Goal: Book appointment/travel/reservation

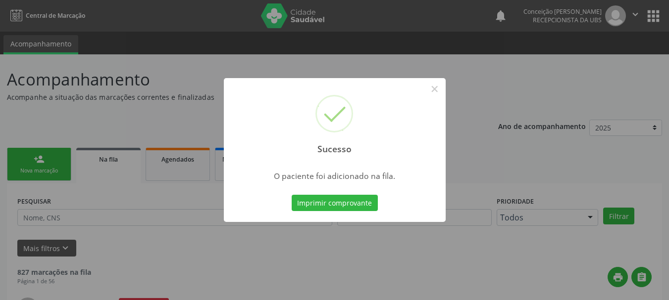
scroll to position [26, 0]
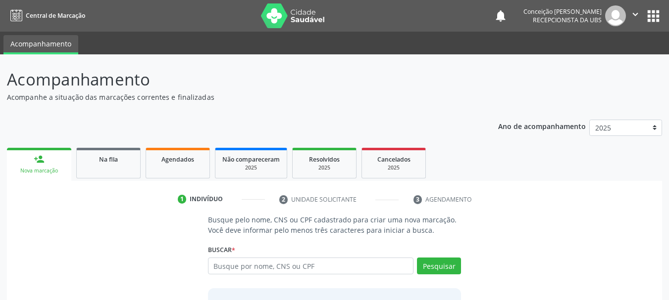
click at [262, 267] on input "text" at bounding box center [311, 266] width 206 height 17
click at [274, 266] on input "text" at bounding box center [311, 266] width 206 height 17
click at [445, 269] on button "Pesquisar" at bounding box center [439, 266] width 44 height 17
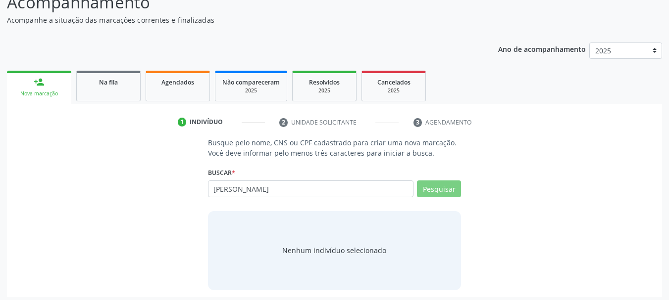
scroll to position [81, 0]
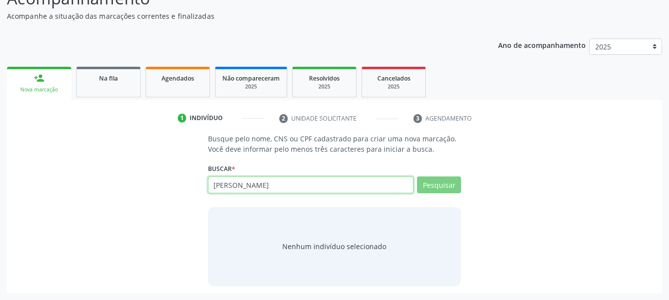
click at [301, 187] on input "[PERSON_NAME]" at bounding box center [311, 185] width 206 height 17
type input "[PERSON_NAME] bastos de ol"
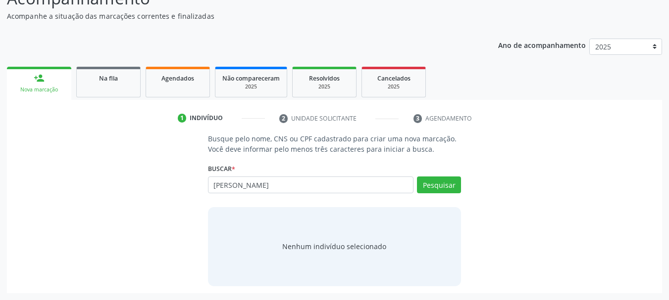
click at [267, 185] on input "[PERSON_NAME]" at bounding box center [311, 185] width 206 height 17
type input "[PERSON_NAME]"
click at [428, 188] on button "Pesquisar" at bounding box center [439, 185] width 44 height 17
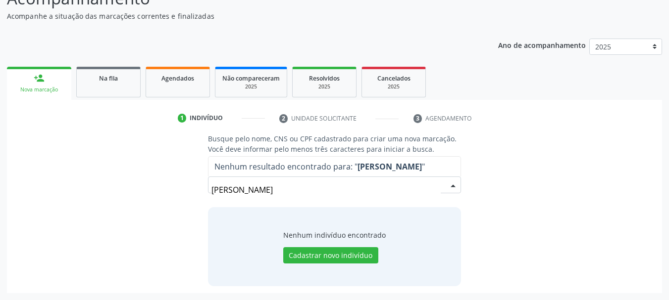
click at [263, 187] on input "[PERSON_NAME]" at bounding box center [326, 190] width 230 height 20
drag, startPoint x: 265, startPoint y: 187, endPoint x: 268, endPoint y: 192, distance: 5.5
click at [266, 189] on input "[PERSON_NAME]" at bounding box center [326, 190] width 230 height 20
click at [268, 192] on input "[PERSON_NAME]" at bounding box center [326, 190] width 230 height 20
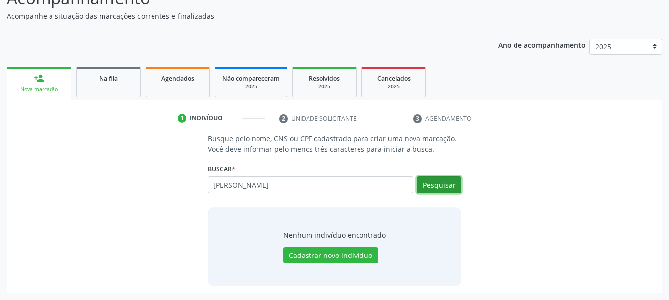
click at [435, 189] on button "Pesquisar" at bounding box center [439, 185] width 44 height 17
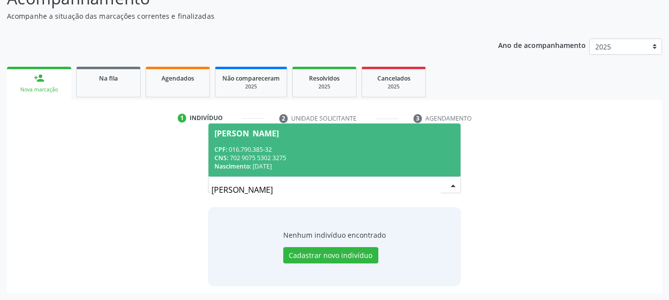
click at [280, 154] on div "CNS: 702 9075 5302 3275" at bounding box center [334, 158] width 240 height 8
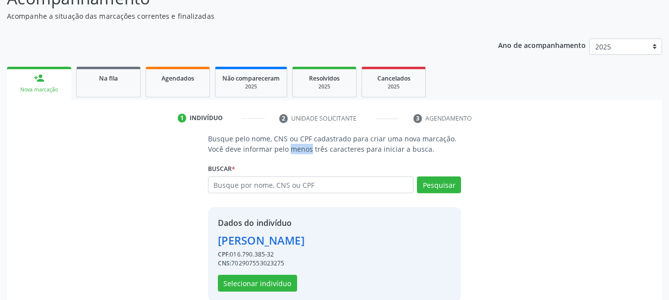
click at [280, 153] on p "Busque pelo nome, CNS ou CPF cadastrado para criar uma nova marcação. Você deve…" at bounding box center [334, 144] width 253 height 21
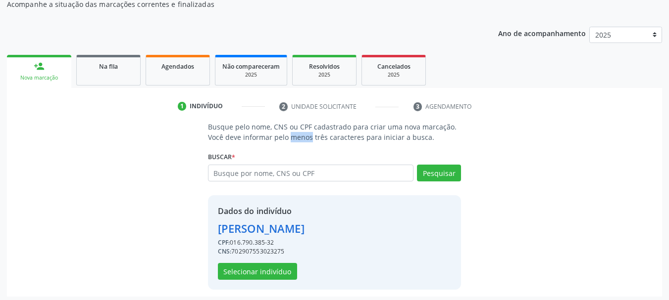
scroll to position [96, 0]
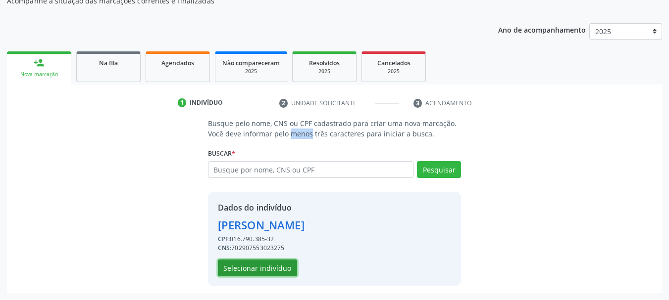
click at [275, 270] on button "Selecionar indivíduo" at bounding box center [257, 268] width 79 height 17
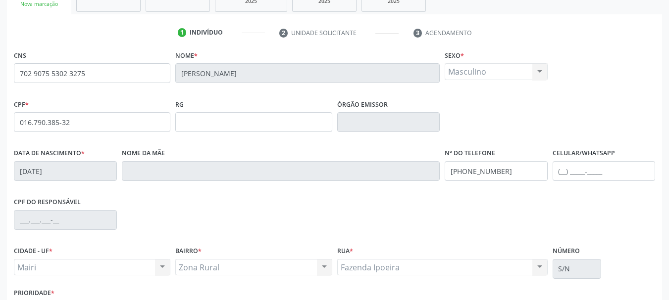
scroll to position [236, 0]
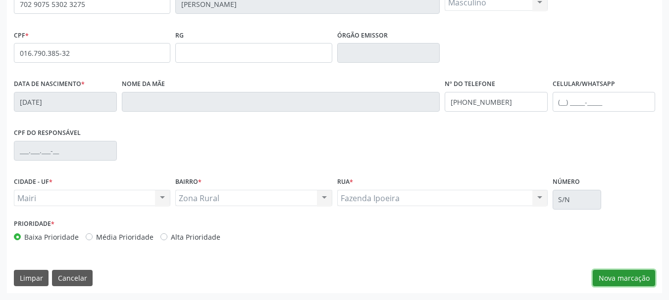
click at [625, 276] on button "Nova marcação" at bounding box center [623, 278] width 62 height 17
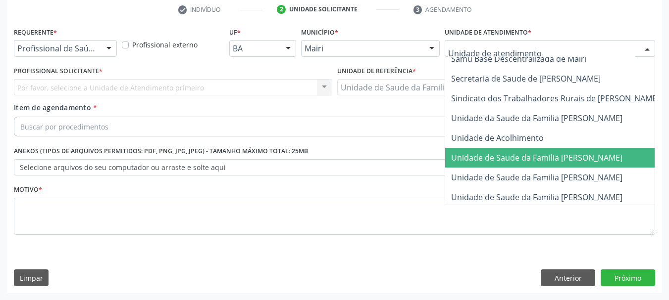
scroll to position [750, 0]
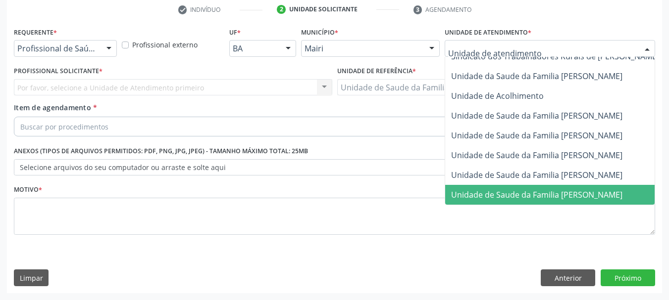
click at [547, 190] on span "Unidade de Saude da Familia [PERSON_NAME]" at bounding box center [536, 195] width 171 height 11
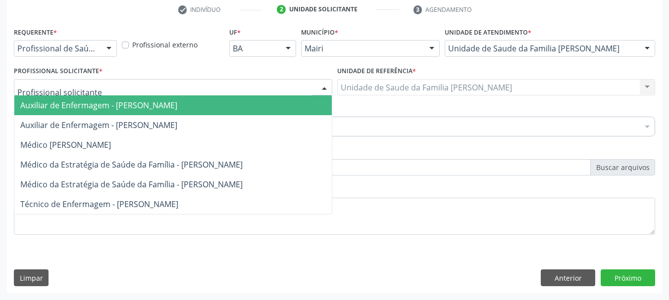
click at [324, 88] on div at bounding box center [324, 88] width 15 height 17
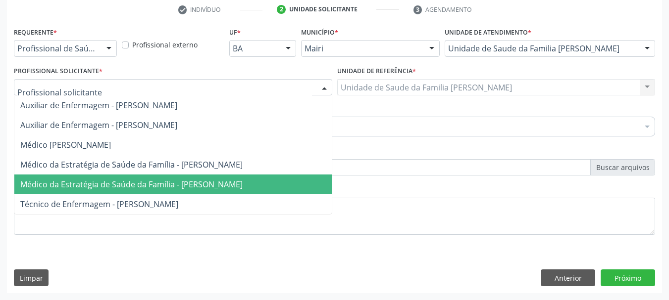
click at [224, 186] on span "Médico da Estratégia de Saúde da Família - [PERSON_NAME]" at bounding box center [131, 184] width 222 height 11
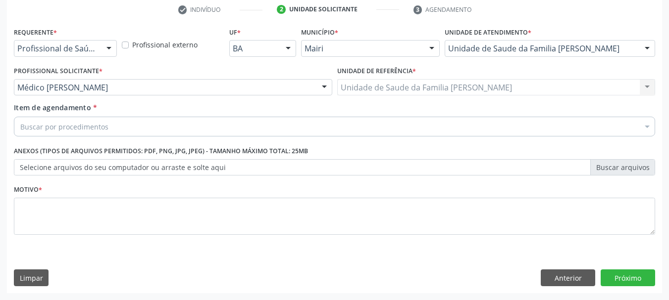
click at [222, 127] on div "Buscar por procedimentos" at bounding box center [334, 127] width 641 height 20
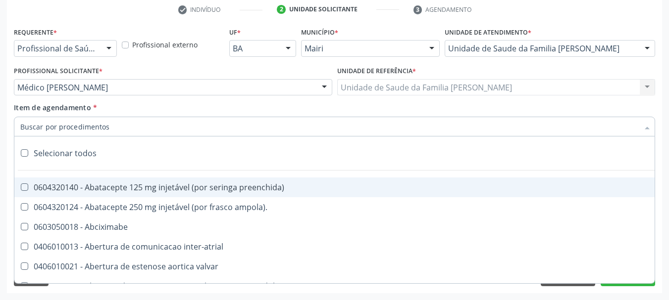
type input "#"
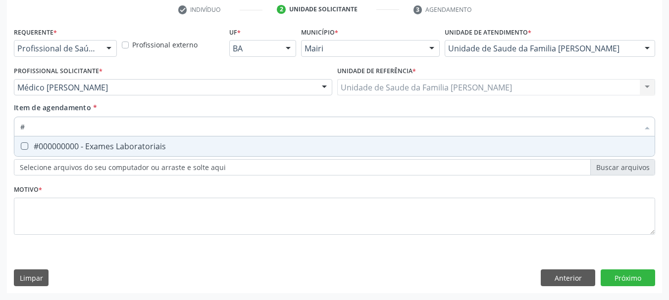
click at [152, 145] on div "#000000000 - Exames Laboratoriais" at bounding box center [334, 147] width 628 height 8
checkbox Laboratoriais "true"
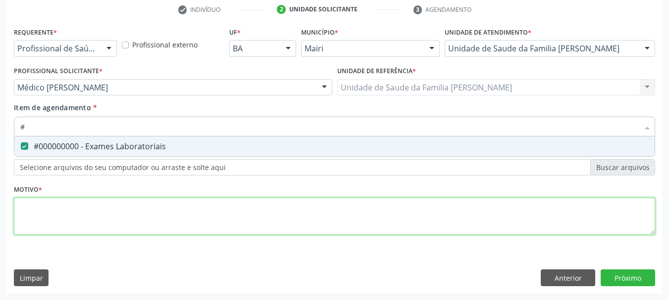
click at [179, 215] on div "Requerente * Profissional de Saúde Profissional de Saúde Paciente Nenhum result…" at bounding box center [334, 137] width 641 height 224
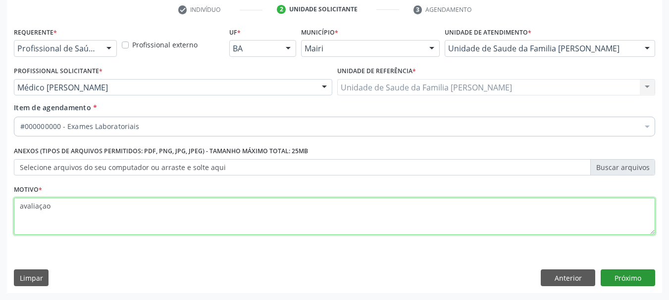
type textarea "avaliaçao"
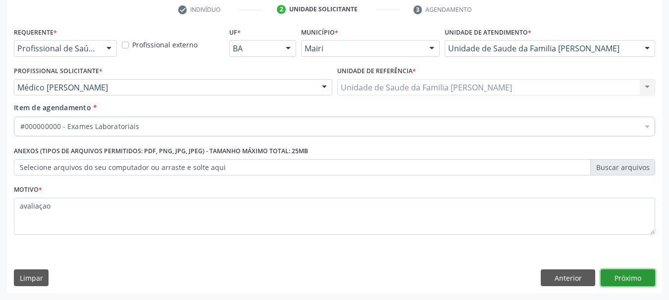
click at [621, 279] on button "Próximo" at bounding box center [627, 278] width 54 height 17
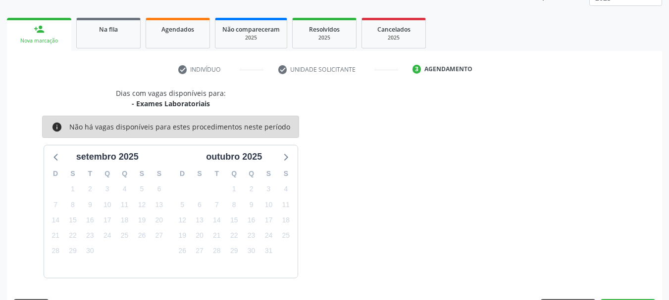
scroll to position [159, 0]
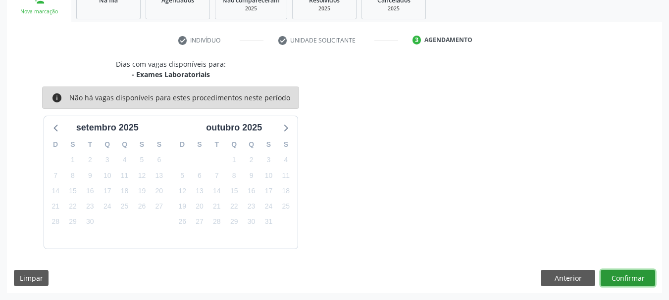
click at [621, 279] on button "Confirmar" at bounding box center [627, 278] width 54 height 17
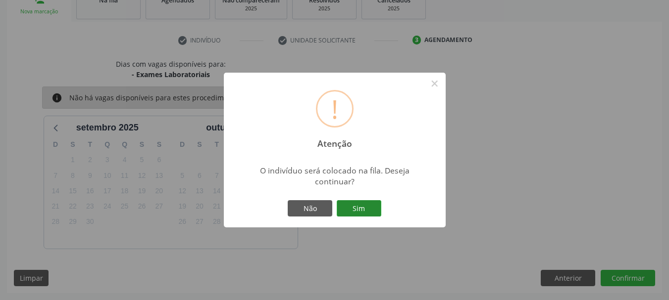
click at [366, 214] on button "Sim" at bounding box center [358, 208] width 45 height 17
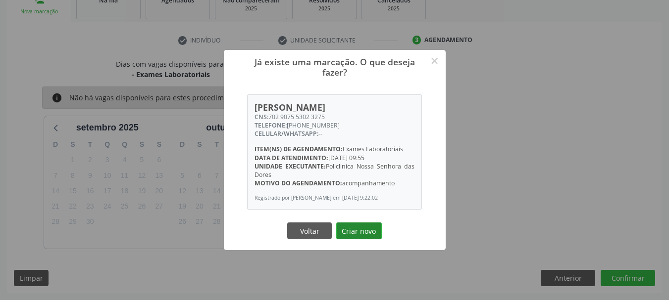
click at [369, 234] on button "Criar novo" at bounding box center [359, 231] width 46 height 17
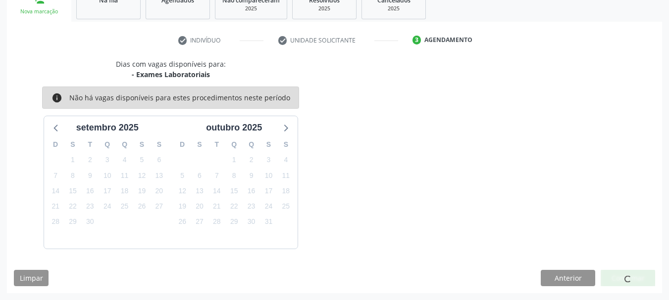
scroll to position [26, 0]
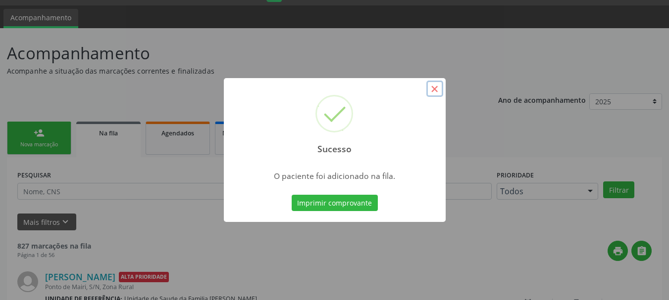
click at [437, 91] on button "×" at bounding box center [434, 89] width 17 height 17
